Goal: Navigation & Orientation: Go to known website

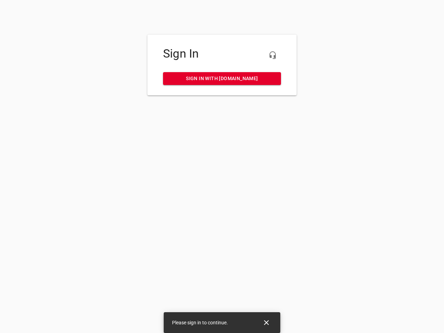
click at [273, 55] on icon "button" at bounding box center [273, 55] width 8 height 8
click at [267, 323] on icon "Close" at bounding box center [266, 322] width 5 height 5
